Goal: Information Seeking & Learning: Learn about a topic

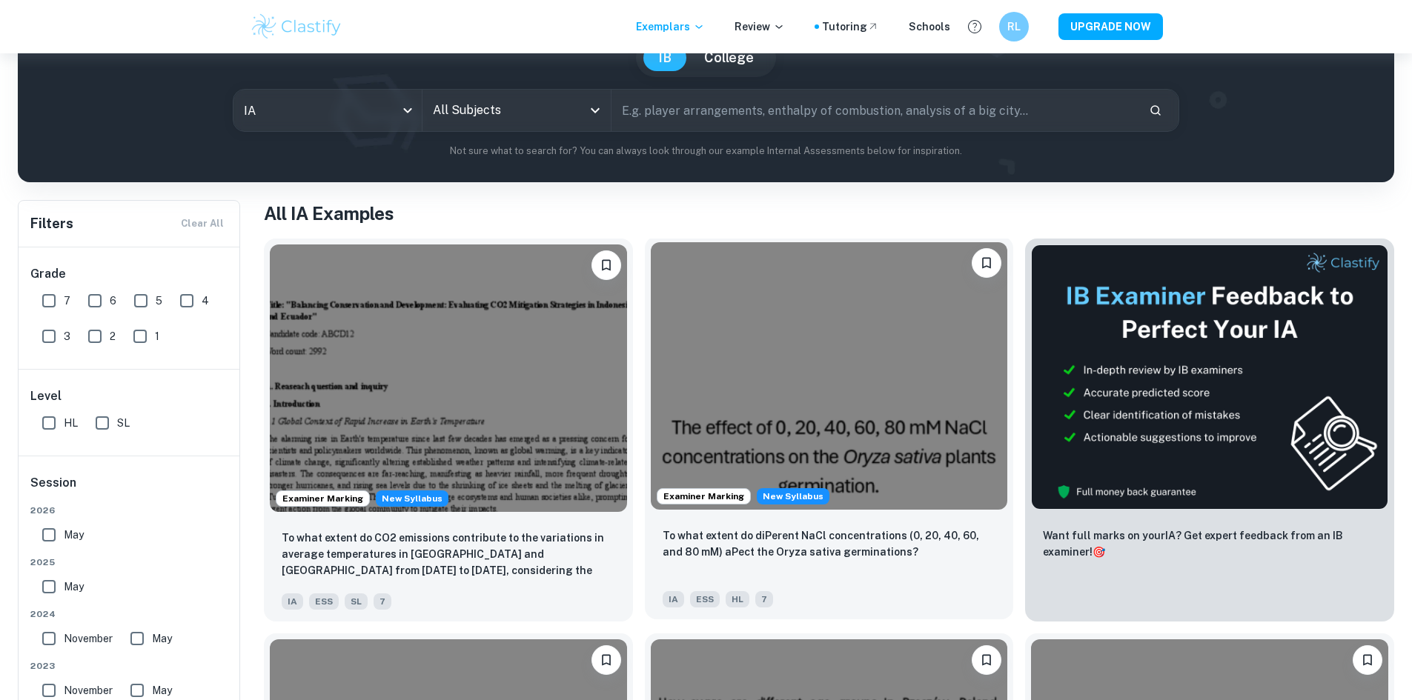
scroll to position [74, 0]
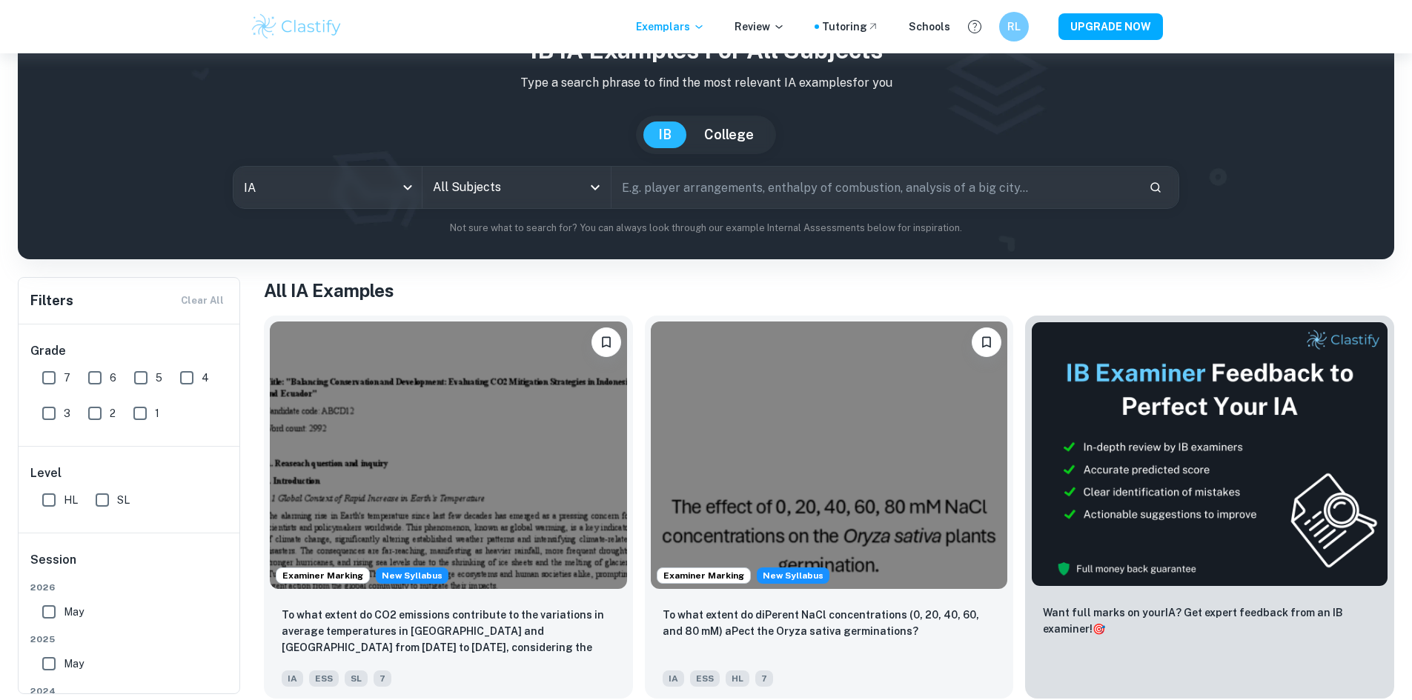
click at [528, 204] on div "All Subjects" at bounding box center [516, 187] width 188 height 41
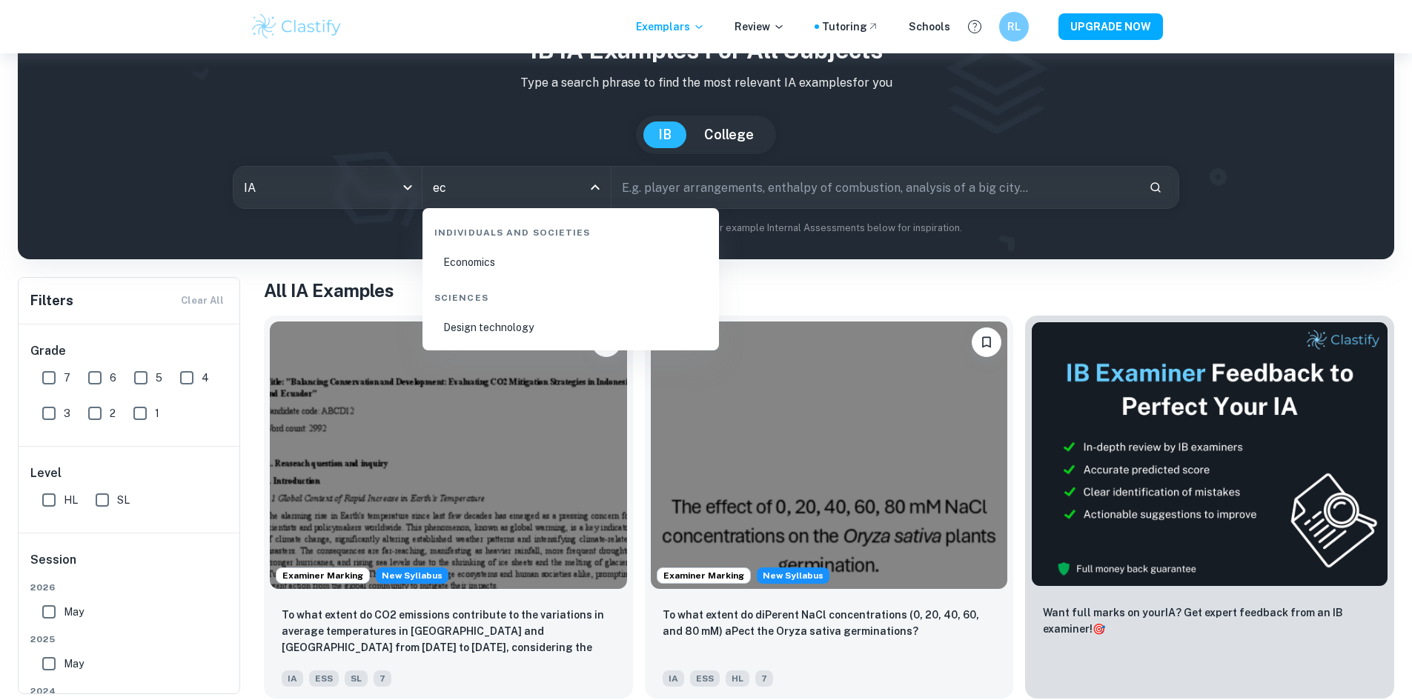
click at [532, 276] on li "Economics" at bounding box center [570, 262] width 285 height 34
type input "Economics"
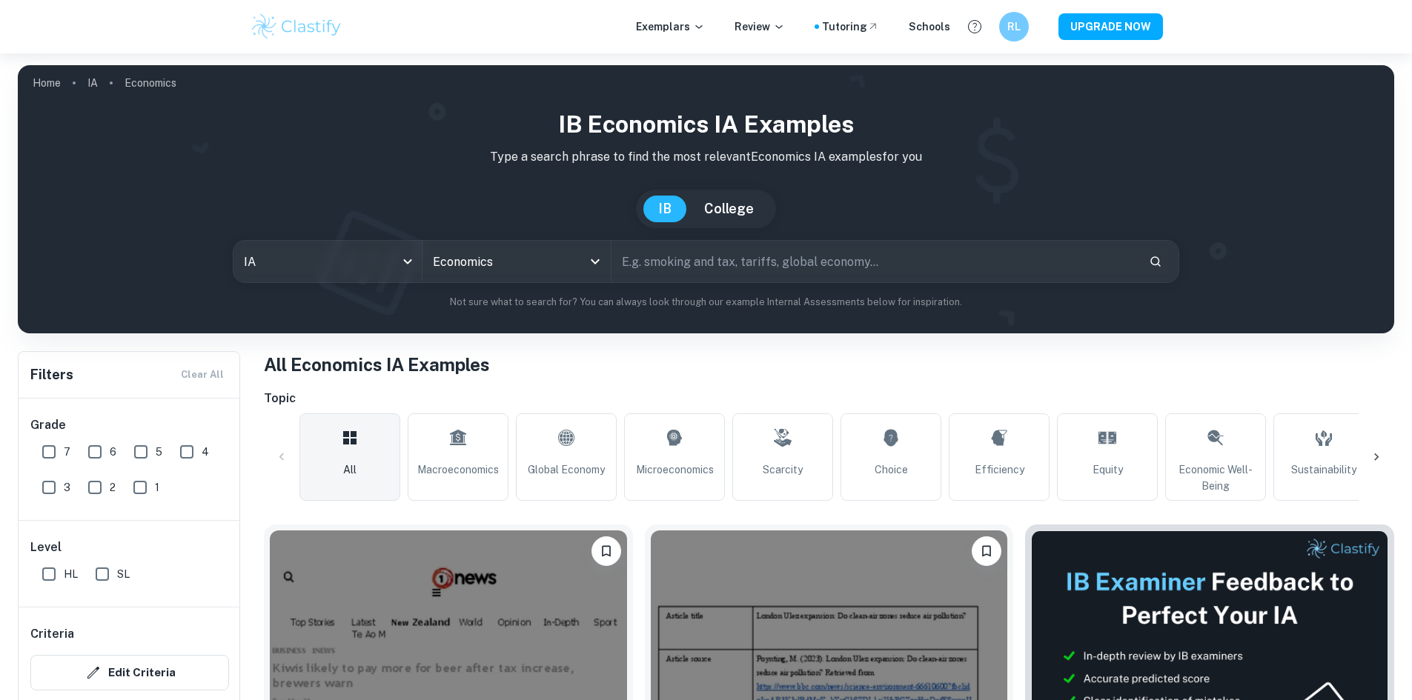
scroll to position [222, 0]
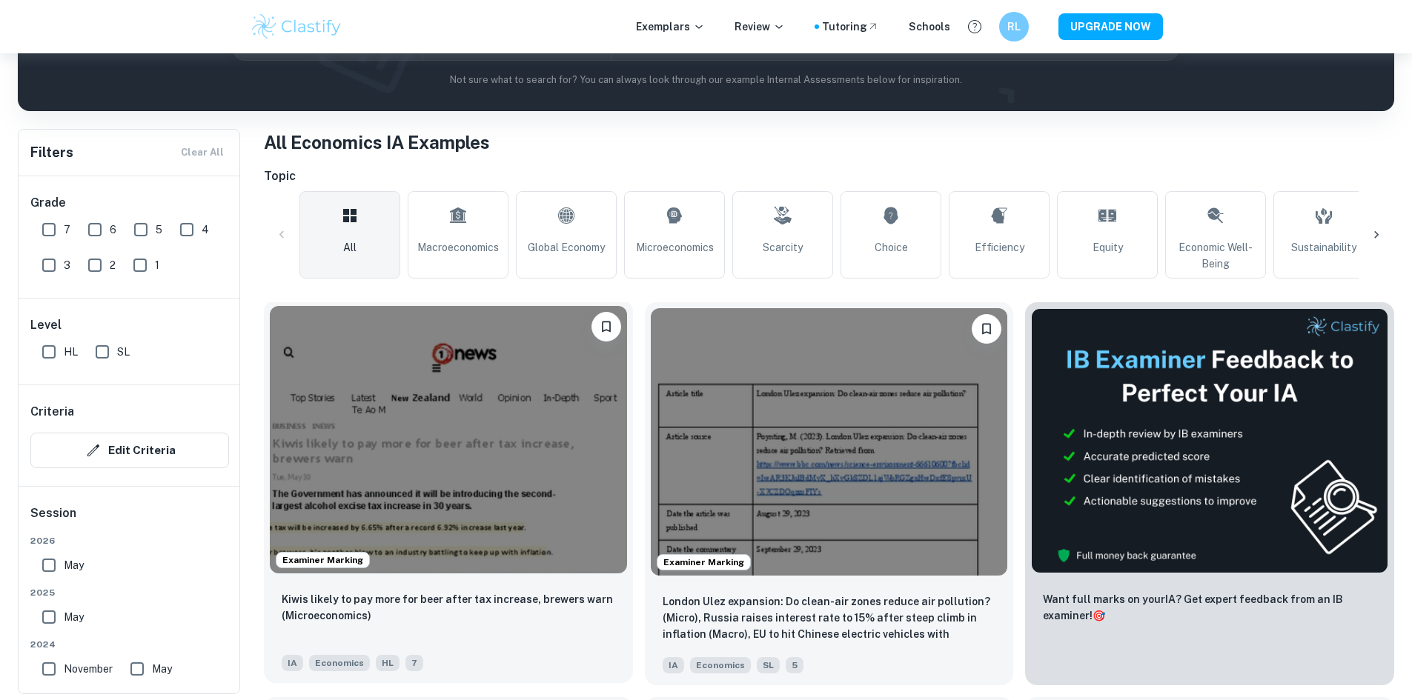
click at [450, 379] on img at bounding box center [448, 439] width 357 height 267
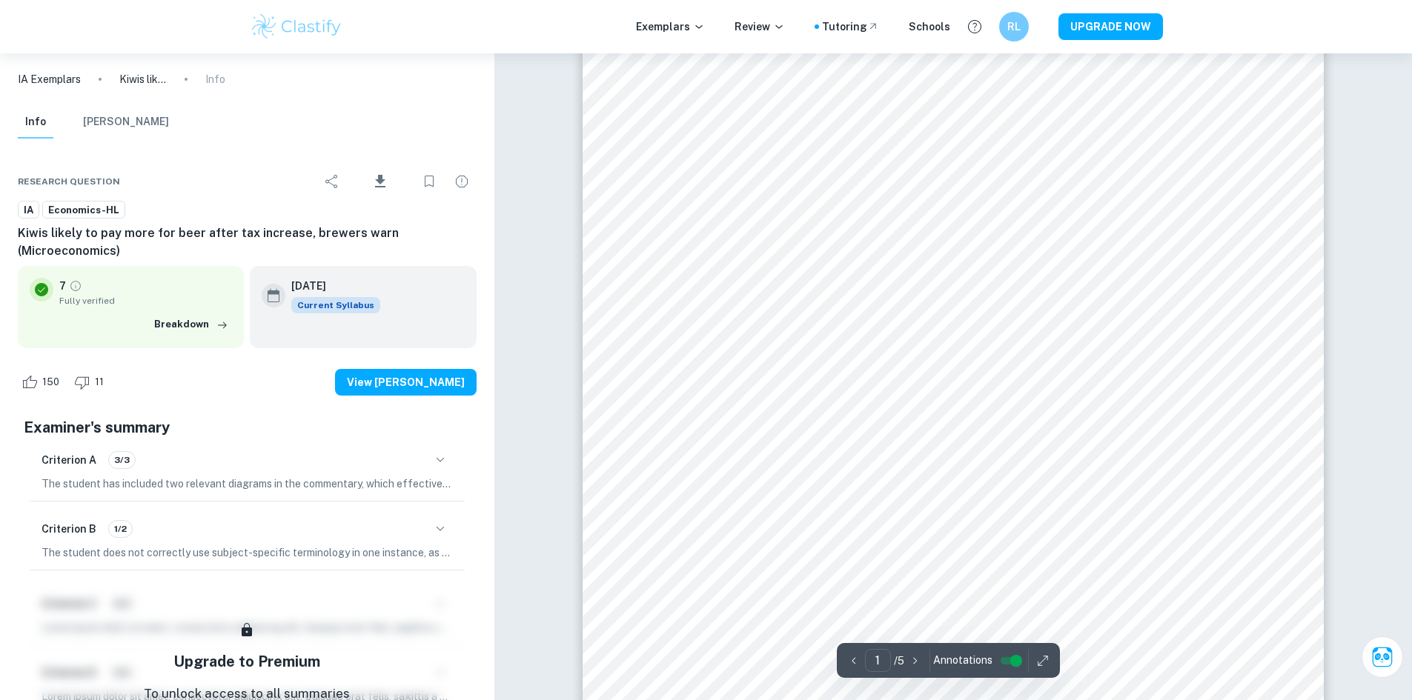
scroll to position [148, 0]
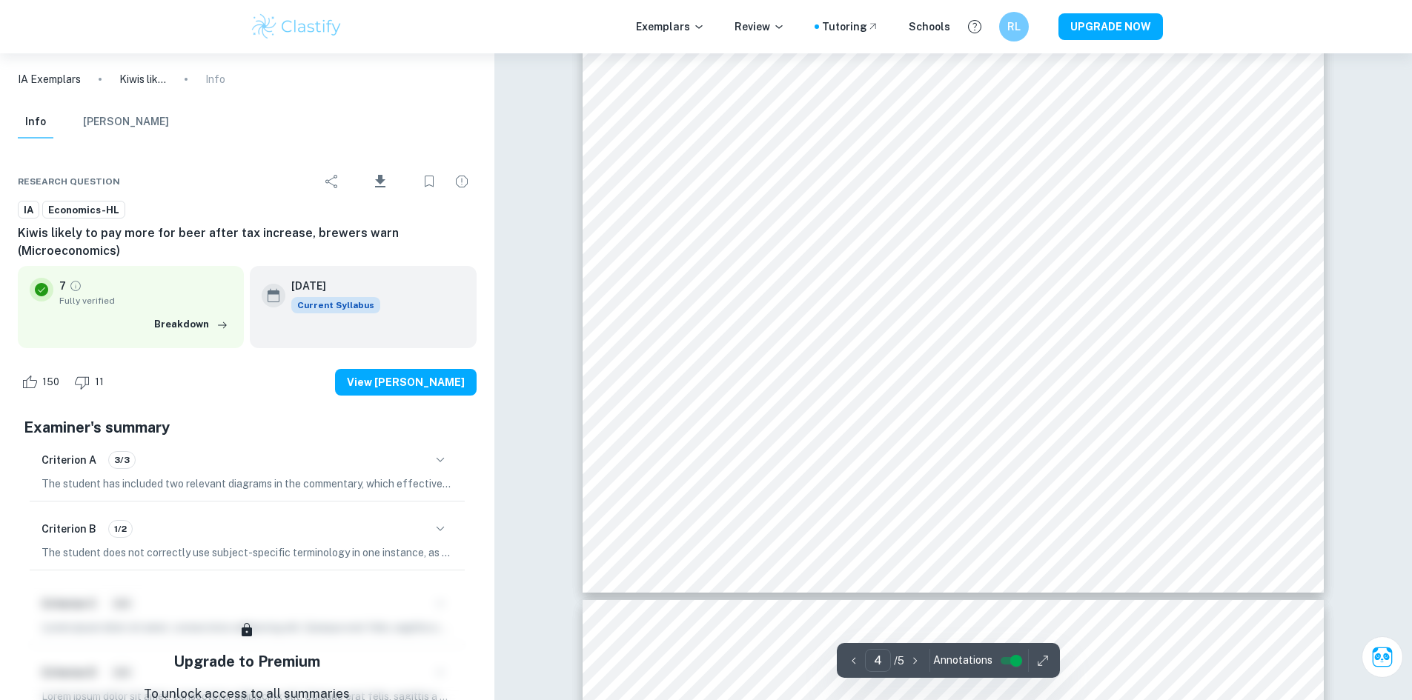
type input "5"
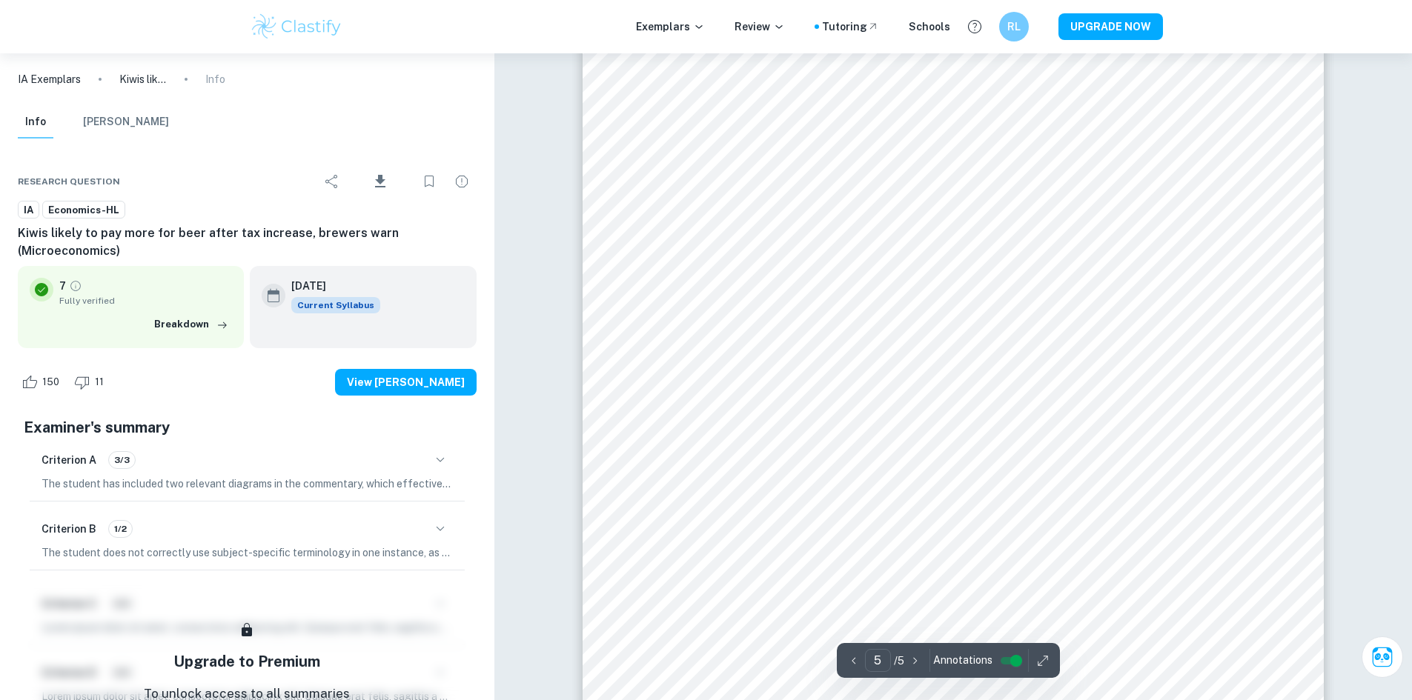
scroll to position [4741, 0]
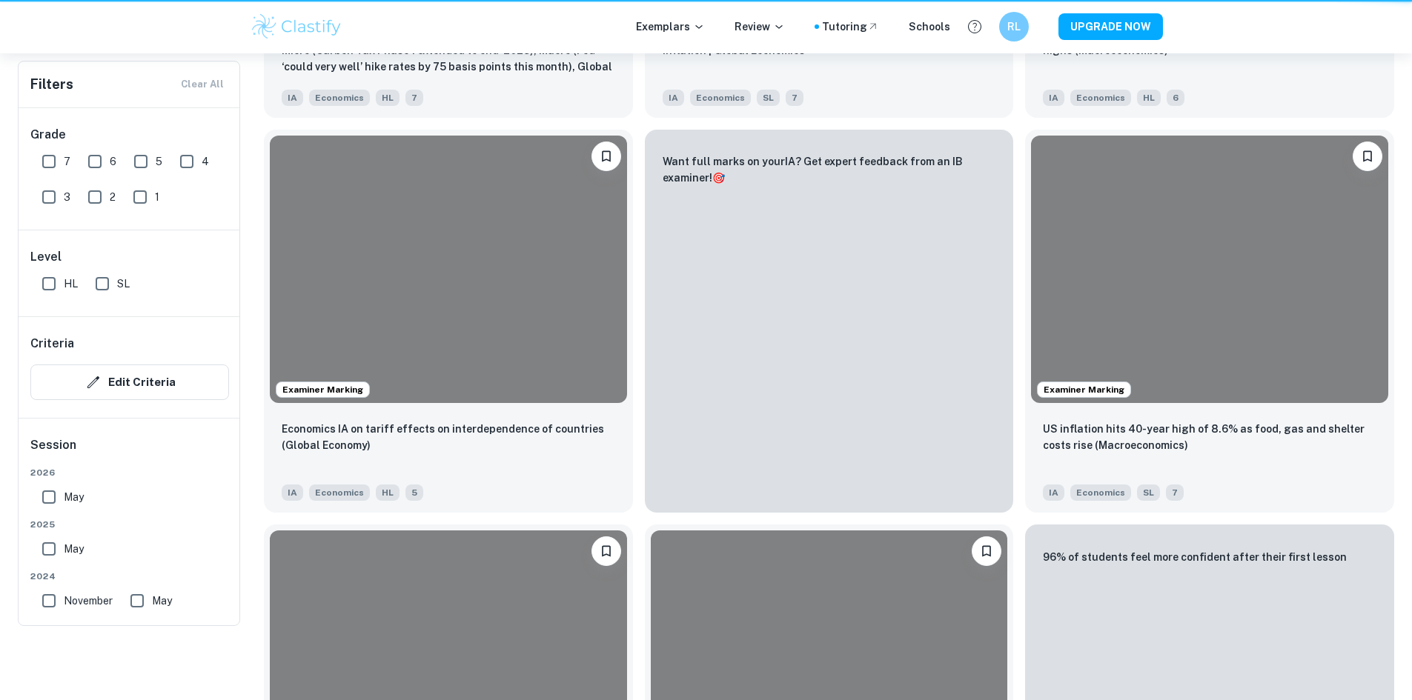
scroll to position [222, 0]
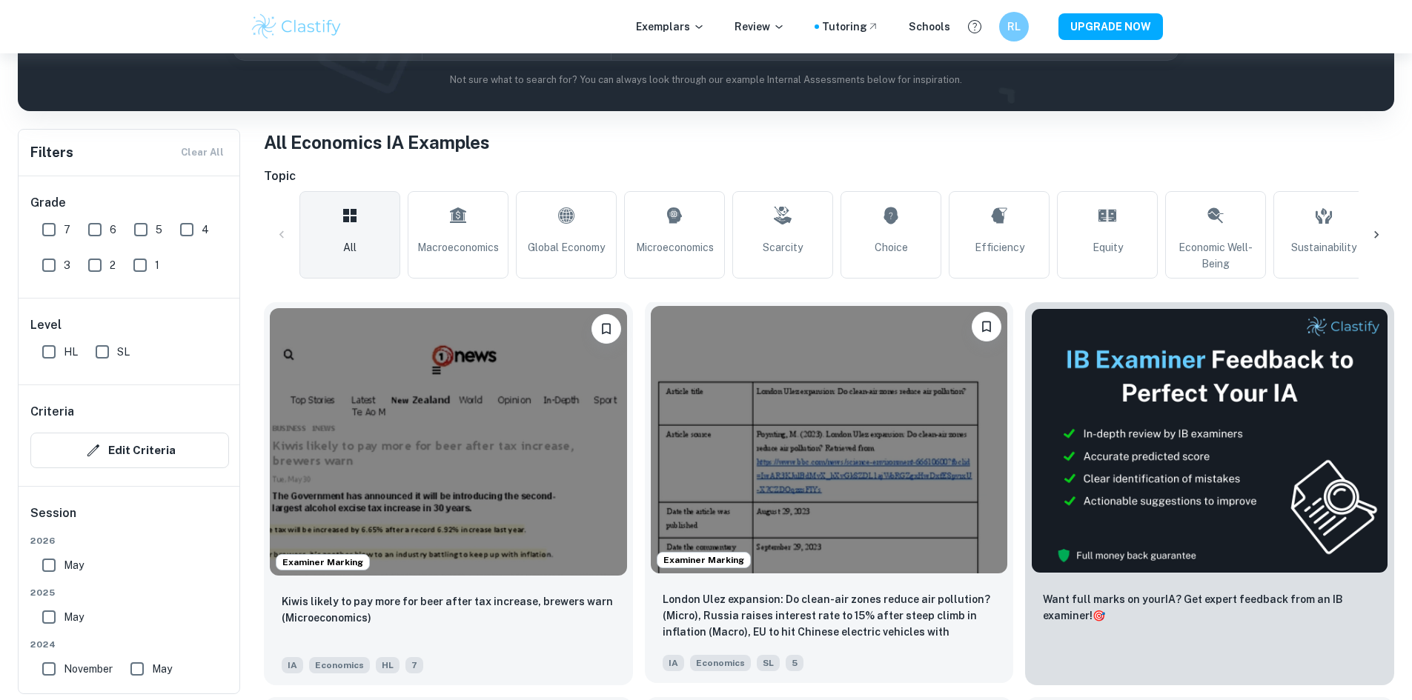
click at [690, 361] on img at bounding box center [829, 439] width 357 height 267
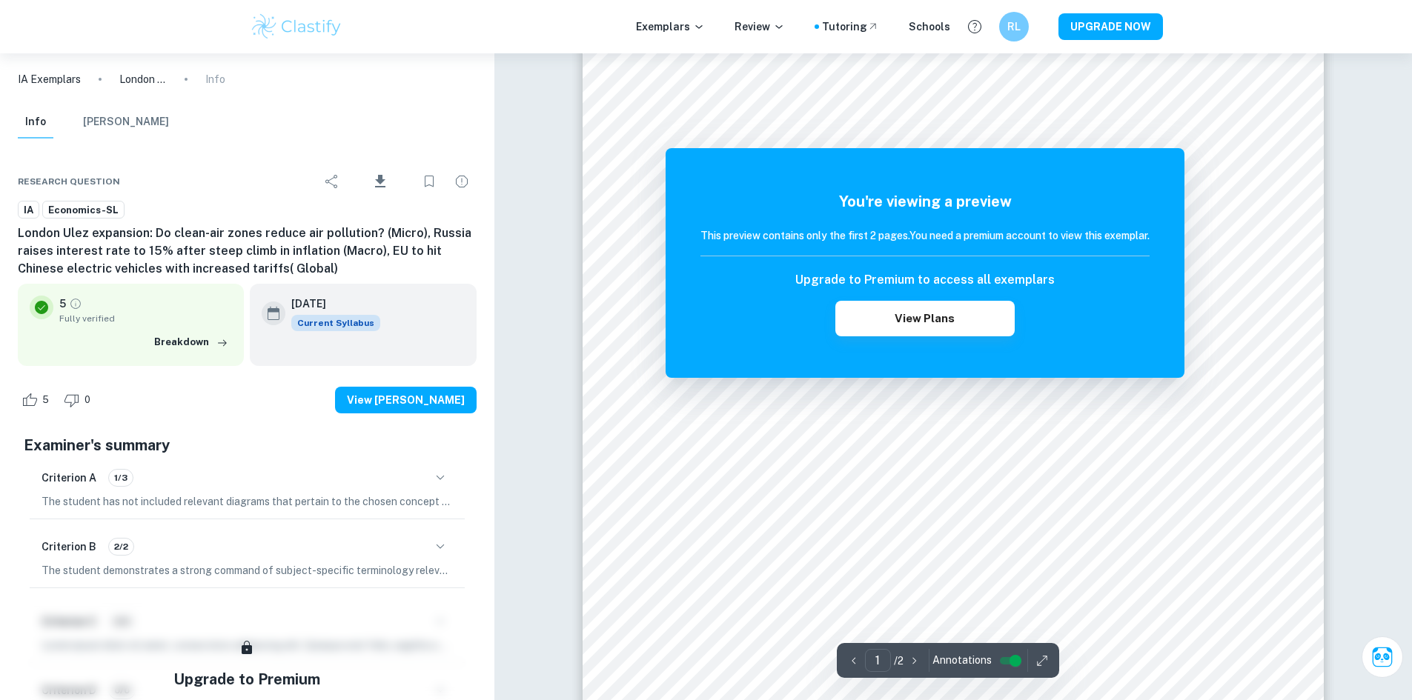
scroll to position [136, 0]
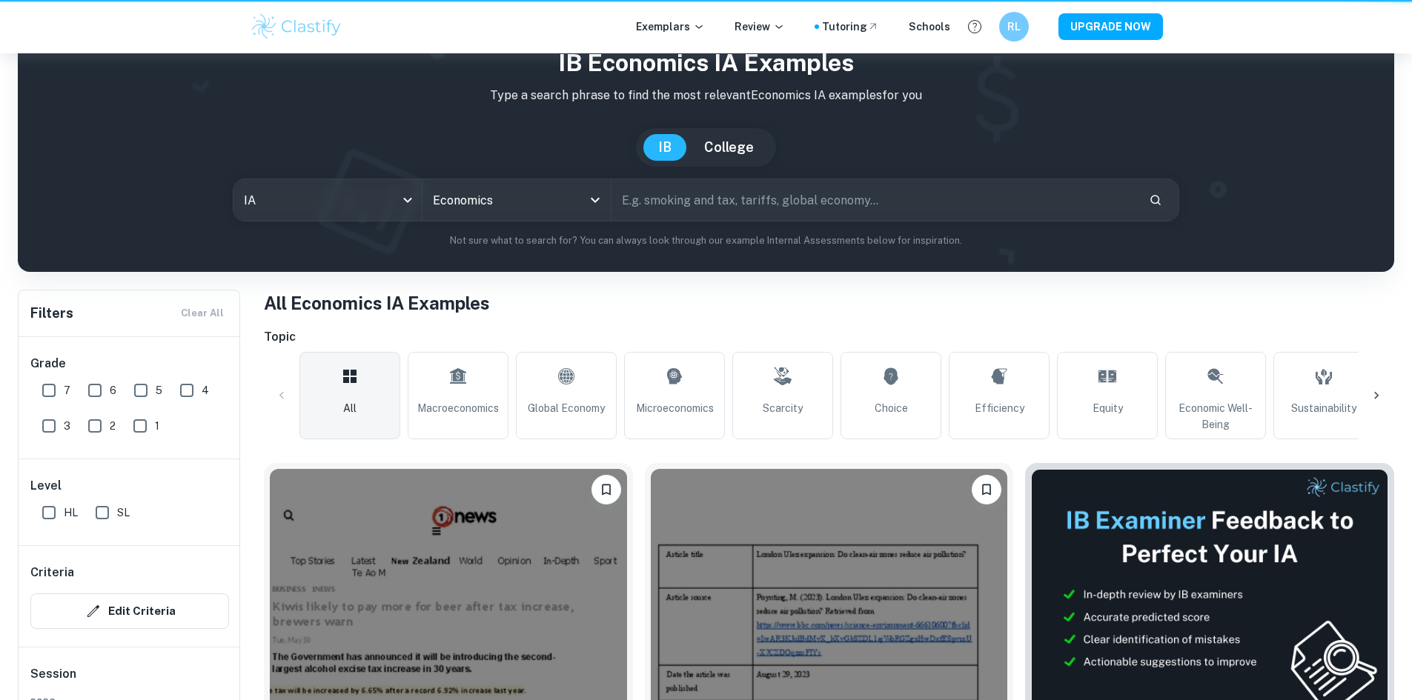
scroll to position [222, 0]
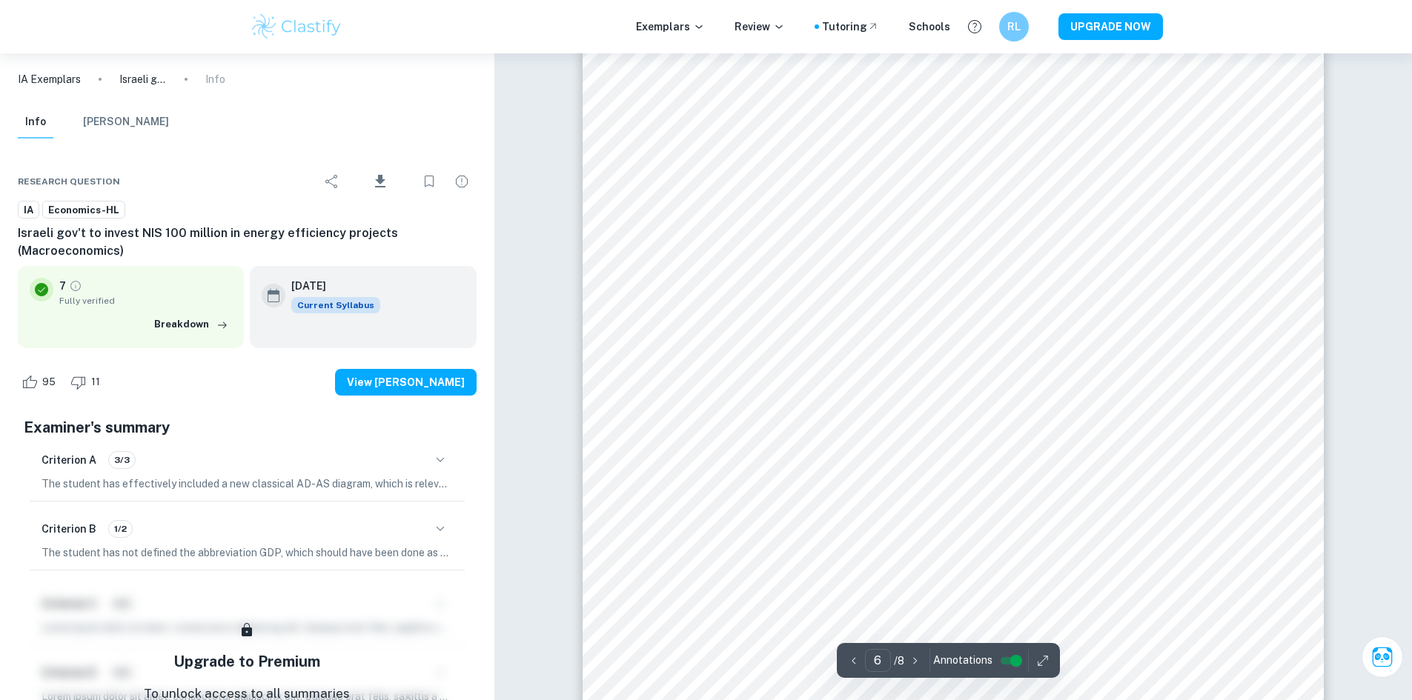
scroll to position [6103, 0]
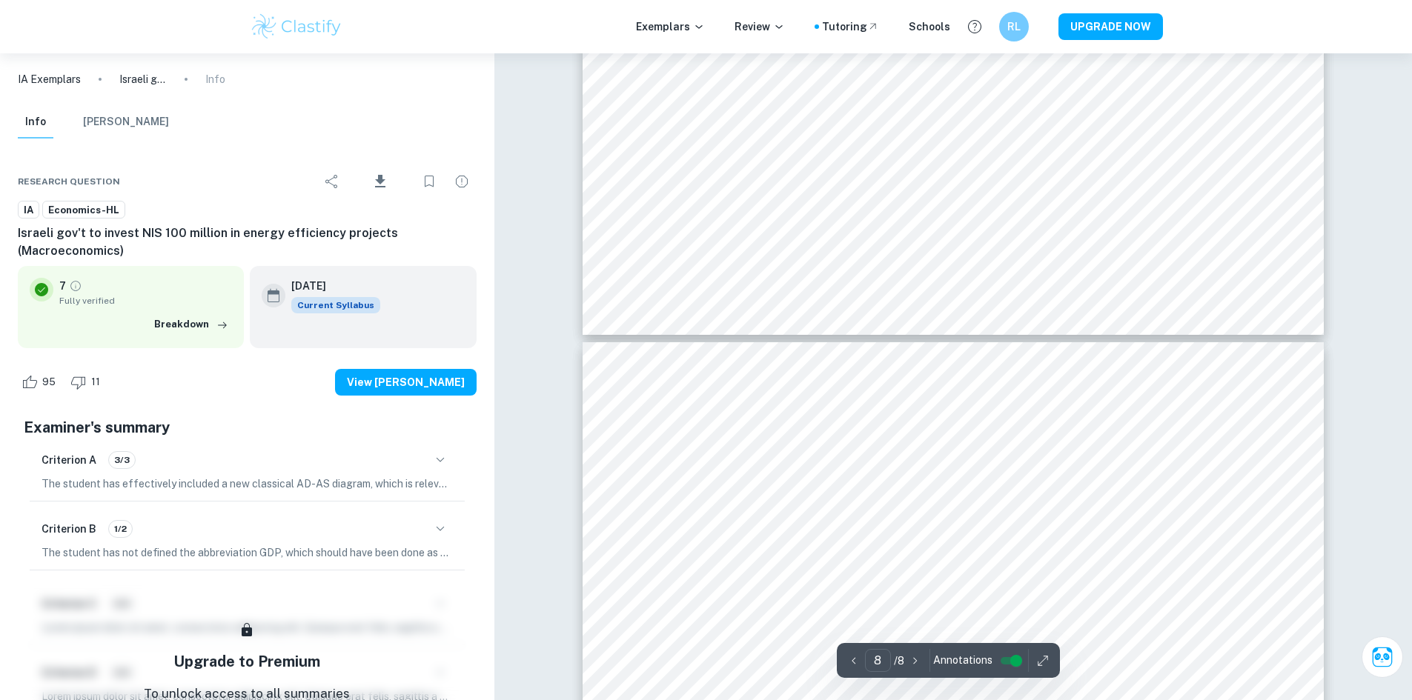
type input "7"
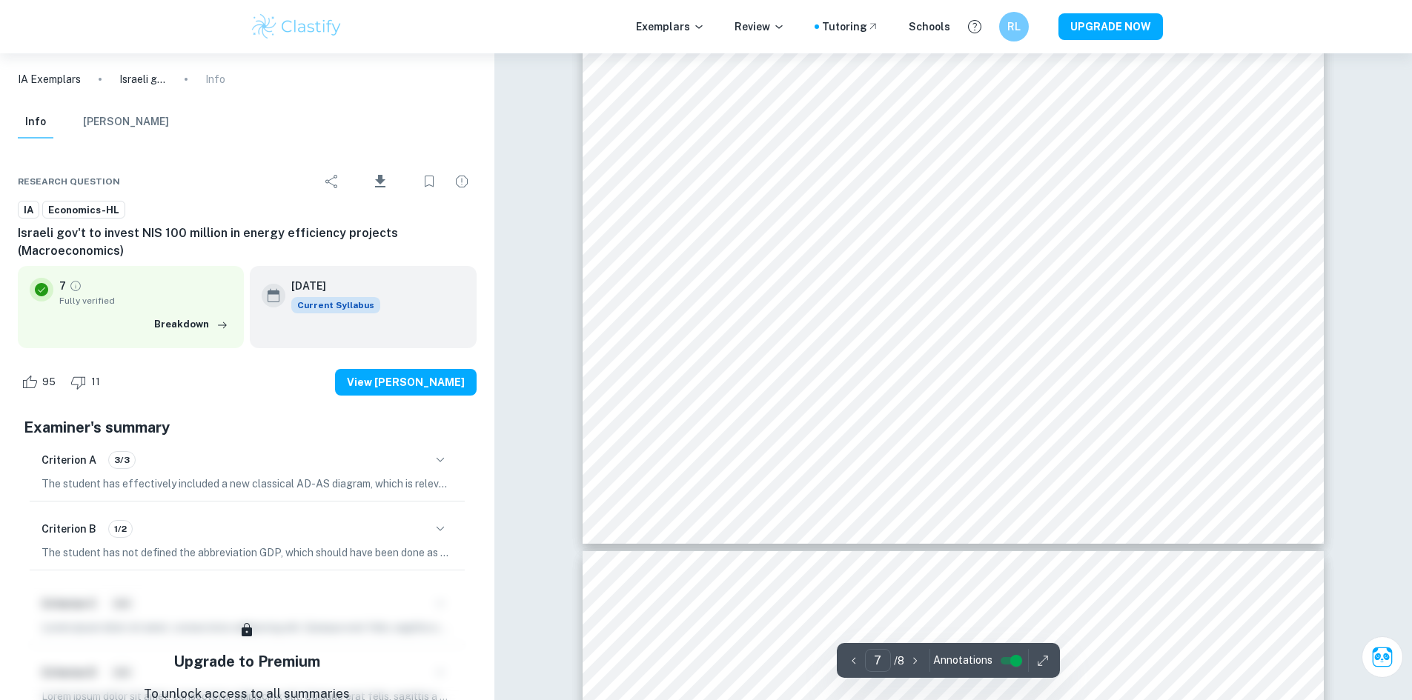
scroll to position [6899, 0]
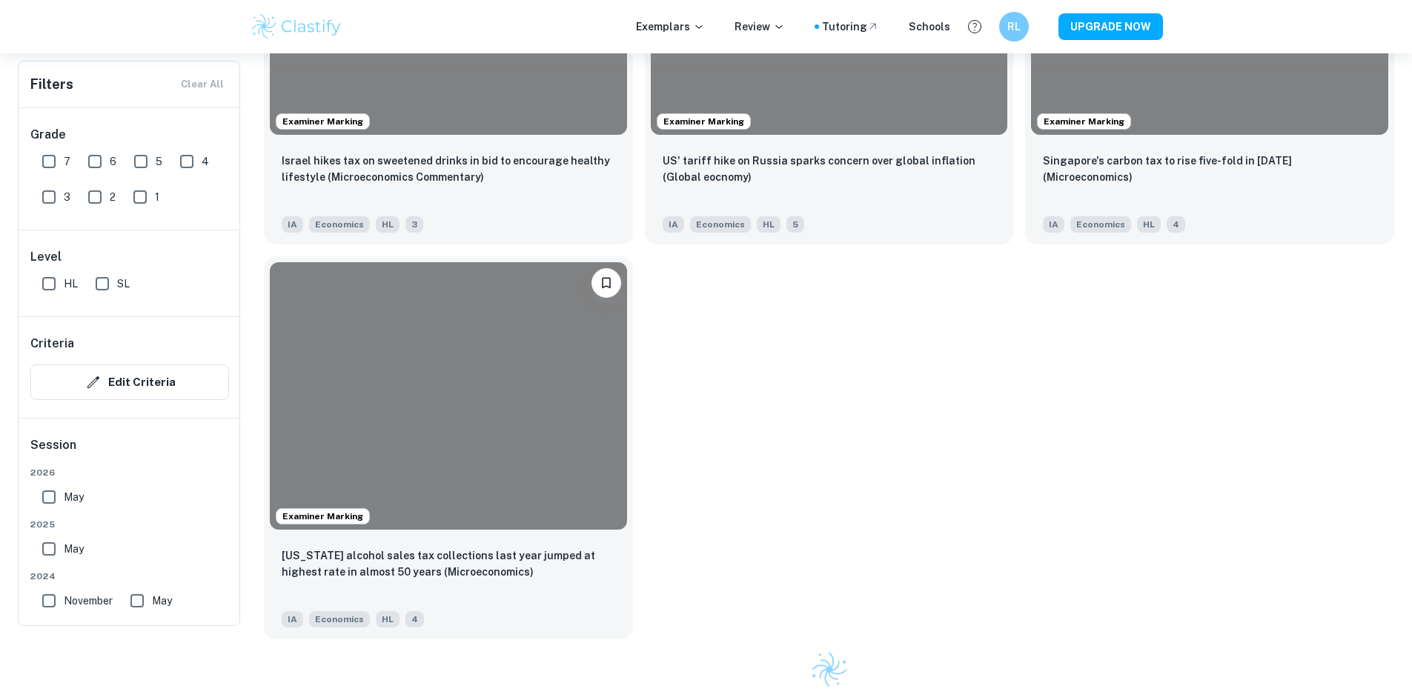
scroll to position [222, 0]
